Goal: Information Seeking & Learning: Check status

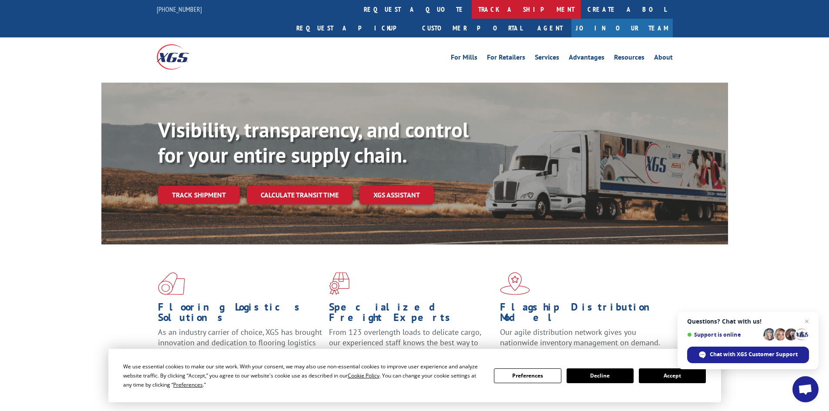
click at [472, 8] on link "track a shipment" at bounding box center [526, 9] width 109 height 19
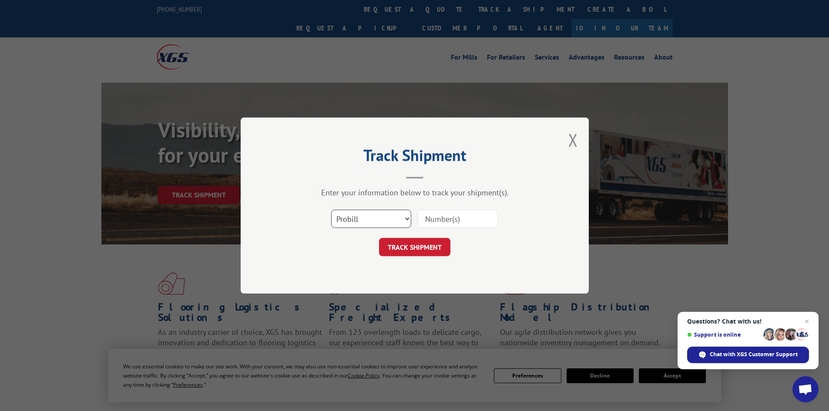
click at [386, 226] on select "Select category... Probill BOL PO" at bounding box center [371, 219] width 80 height 18
select select "po"
click at [331, 210] on select "Select category... Probill BOL PO" at bounding box center [371, 219] width 80 height 18
click at [442, 215] on input at bounding box center [458, 219] width 80 height 18
click at [446, 225] on input at bounding box center [458, 219] width 80 height 18
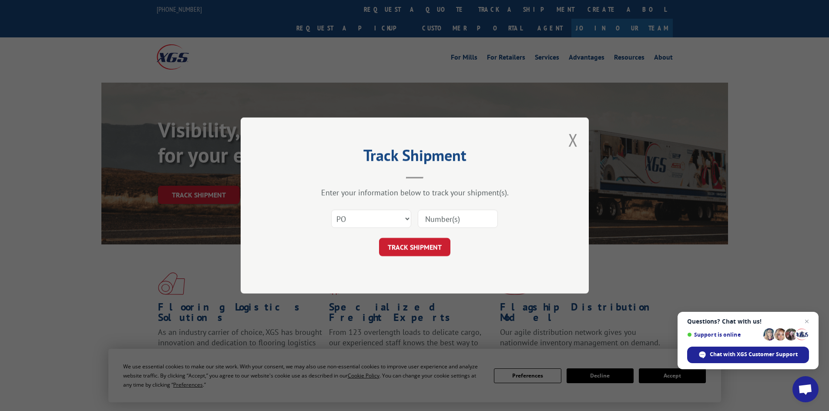
paste input "30514190"
type input "30514190"
click at [422, 248] on button "TRACK SHIPMENT" at bounding box center [414, 247] width 71 height 18
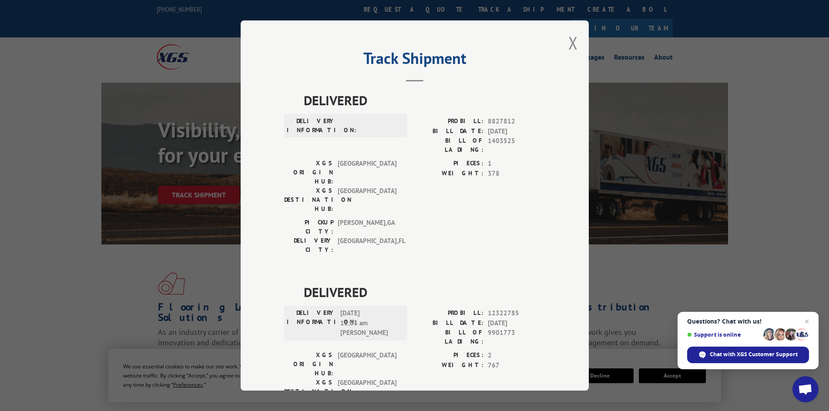
click at [574, 45] on div "Track Shipment DELIVERED DELIVERY INFORMATION: PROBILL: 8827812 BILL DATE: [DAT…" at bounding box center [415, 205] width 348 height 370
